Goal: Navigation & Orientation: Find specific page/section

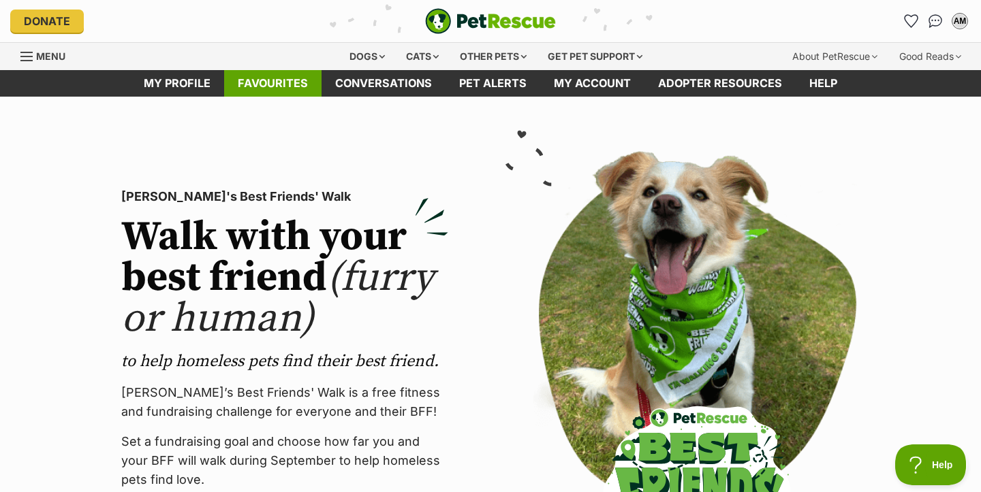
click at [282, 86] on link "Favourites" at bounding box center [272, 83] width 97 height 27
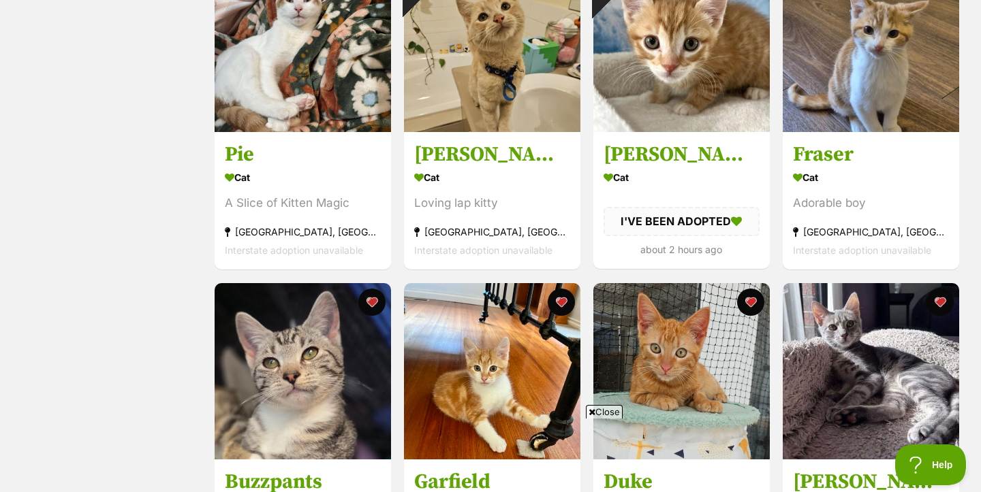
scroll to position [1608, 0]
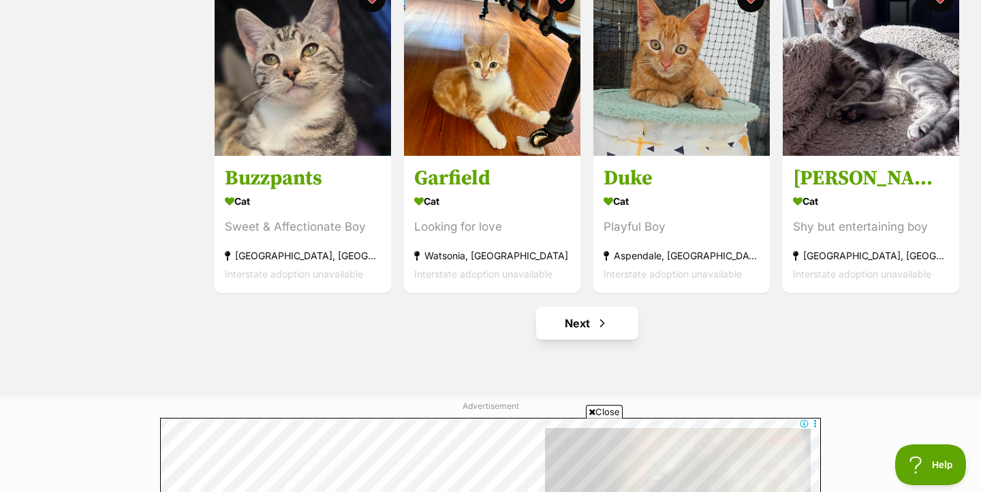
click at [582, 321] on link "Next" at bounding box center [587, 323] width 102 height 33
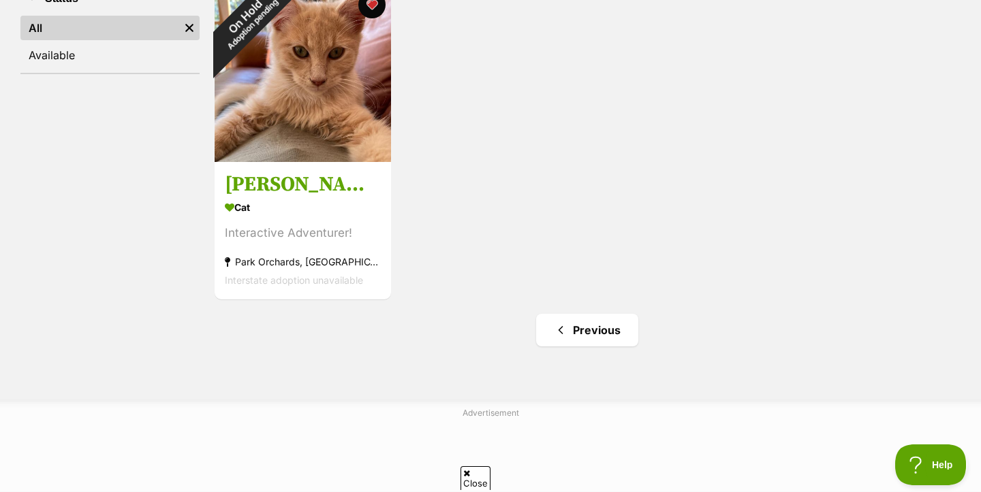
scroll to position [462, 0]
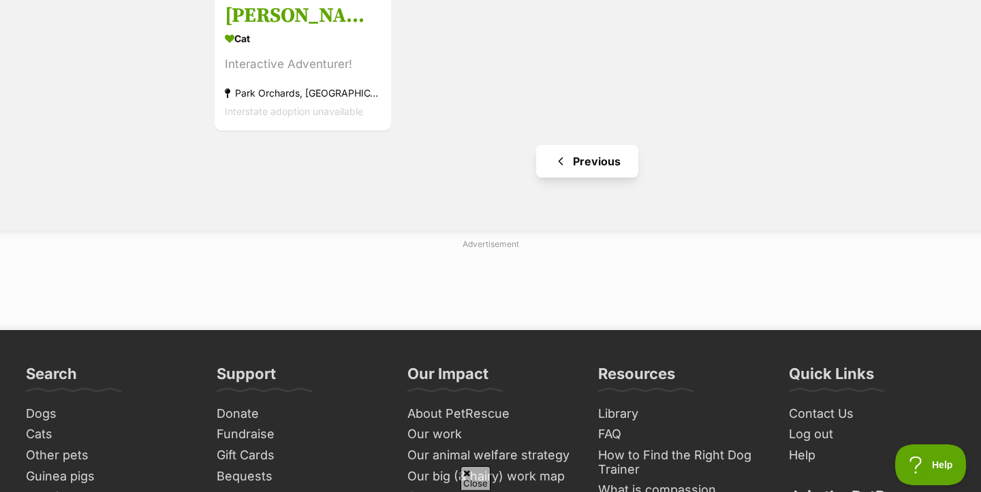
click at [597, 176] on link "Previous" at bounding box center [587, 161] width 102 height 33
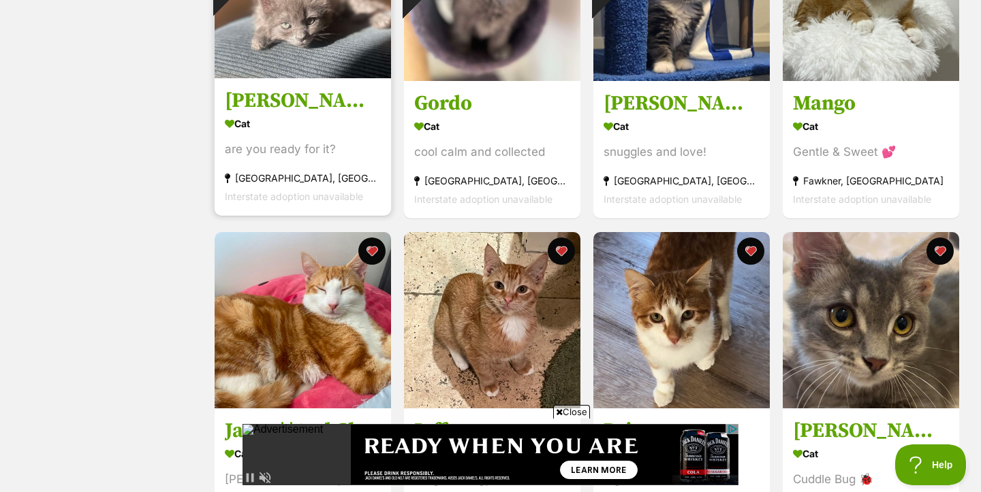
scroll to position [409, 0]
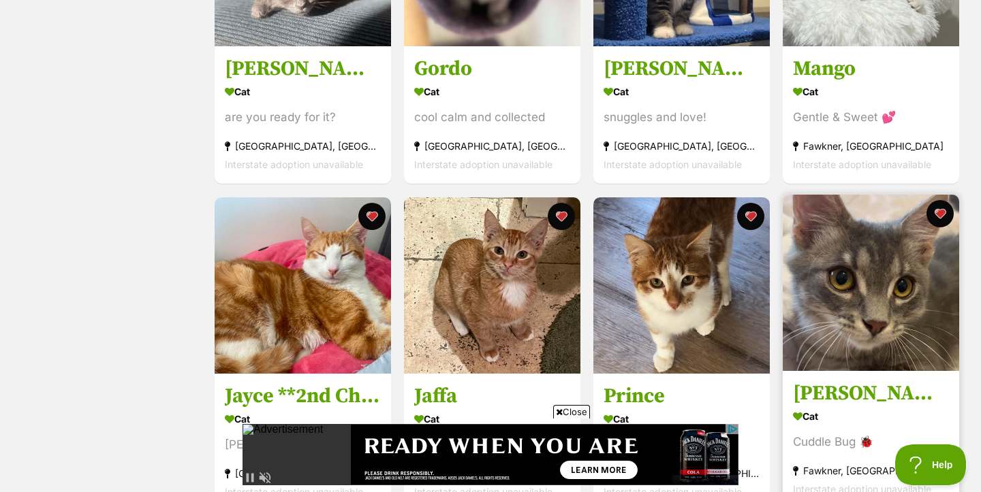
click at [898, 347] on img at bounding box center [870, 283] width 176 height 176
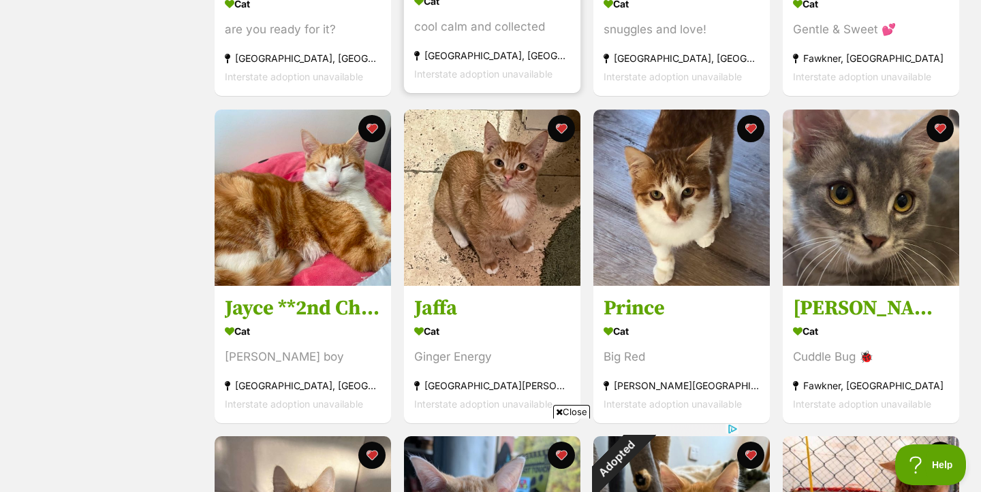
scroll to position [0, 0]
